Goal: Task Accomplishment & Management: Complete application form

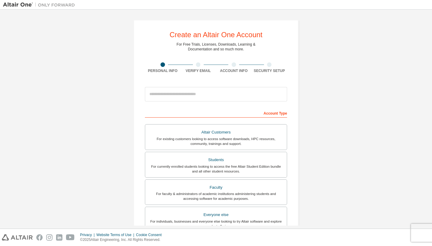
click at [220, 128] on div "Altair Customers" at bounding box center [216, 132] width 135 height 8
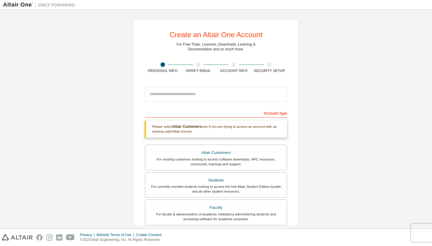
click at [219, 107] on form "This is a federated email. No need to register a new account. You should be abl…" at bounding box center [216, 212] width 142 height 256
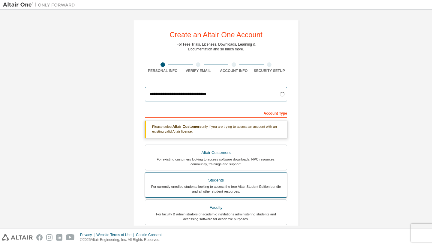
type input "**********"
click at [241, 180] on div "Students" at bounding box center [216, 180] width 135 height 8
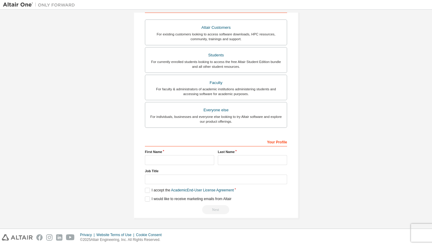
scroll to position [107, 0]
type input "**********"
type input "*"
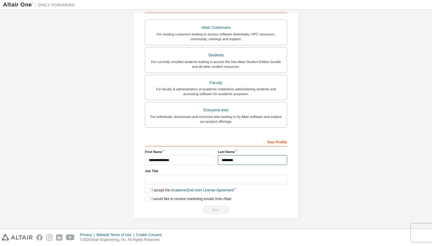
type input "********"
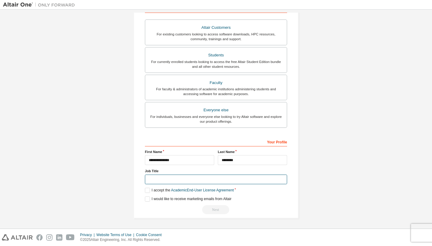
click at [279, 180] on input "text" at bounding box center [216, 180] width 142 height 10
click at [282, 177] on input "text" at bounding box center [216, 180] width 142 height 10
click at [280, 178] on input "text" at bounding box center [216, 180] width 142 height 10
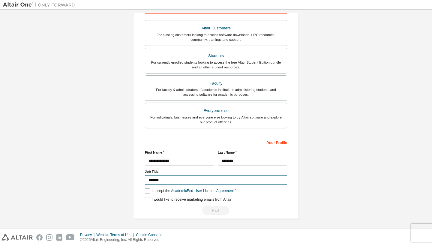
type input "*******"
click at [149, 191] on label "I accept the Academic End-User License Agreement" at bounding box center [189, 191] width 89 height 5
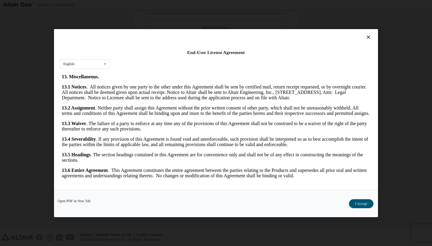
scroll to position [961, 0]
click at [365, 201] on button "I Accept" at bounding box center [361, 203] width 25 height 9
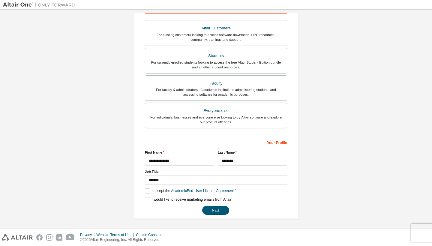
click at [147, 200] on label "I would like to receive marketing emails from Altair" at bounding box center [188, 199] width 86 height 5
click at [216, 210] on button "Next" at bounding box center [215, 210] width 27 height 9
click at [146, 197] on label "I would like to receive marketing emails from Altair" at bounding box center [188, 199] width 86 height 5
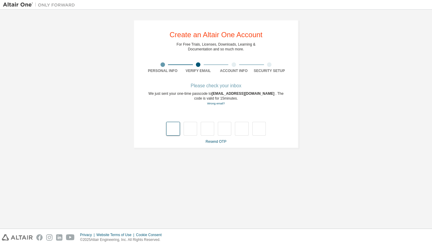
scroll to position [0, 0]
type input "*"
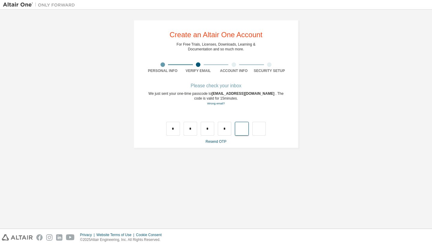
type input "*"
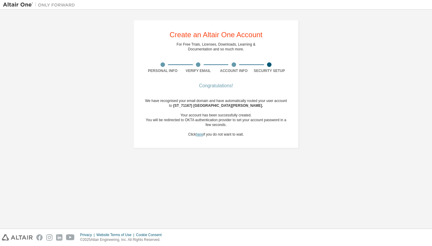
click at [201, 135] on link "here" at bounding box center [199, 134] width 7 height 4
click at [200, 135] on link "here" at bounding box center [199, 134] width 7 height 4
click at [200, 140] on div "Congratulations! We have recognised your email domain and have automatically ro…" at bounding box center [216, 114] width 142 height 60
click at [201, 136] on link "here" at bounding box center [199, 134] width 7 height 4
